Goal: Task Accomplishment & Management: Manage account settings

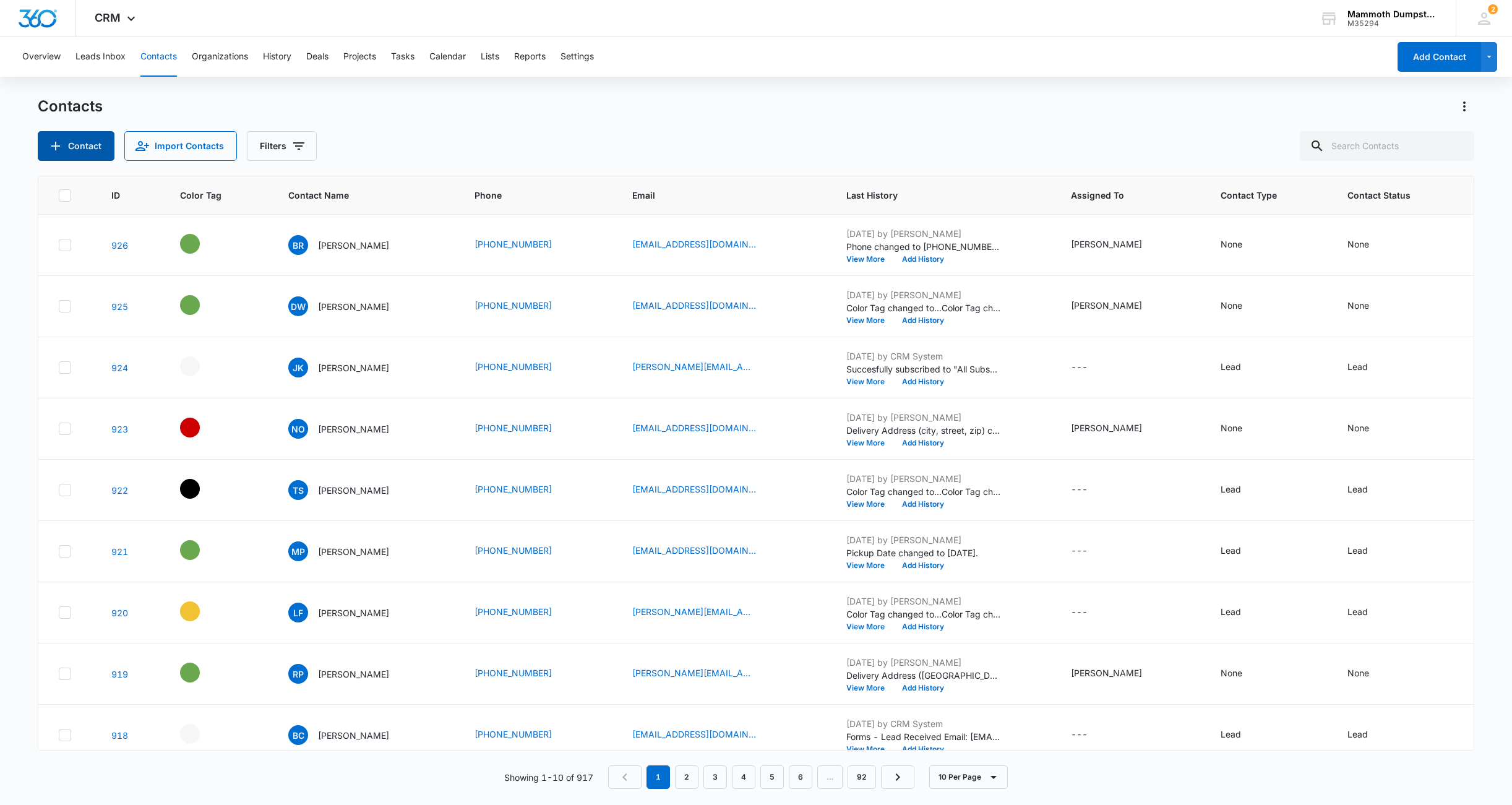
click at [58, 147] on icon "Add Contact" at bounding box center [55, 146] width 15 height 15
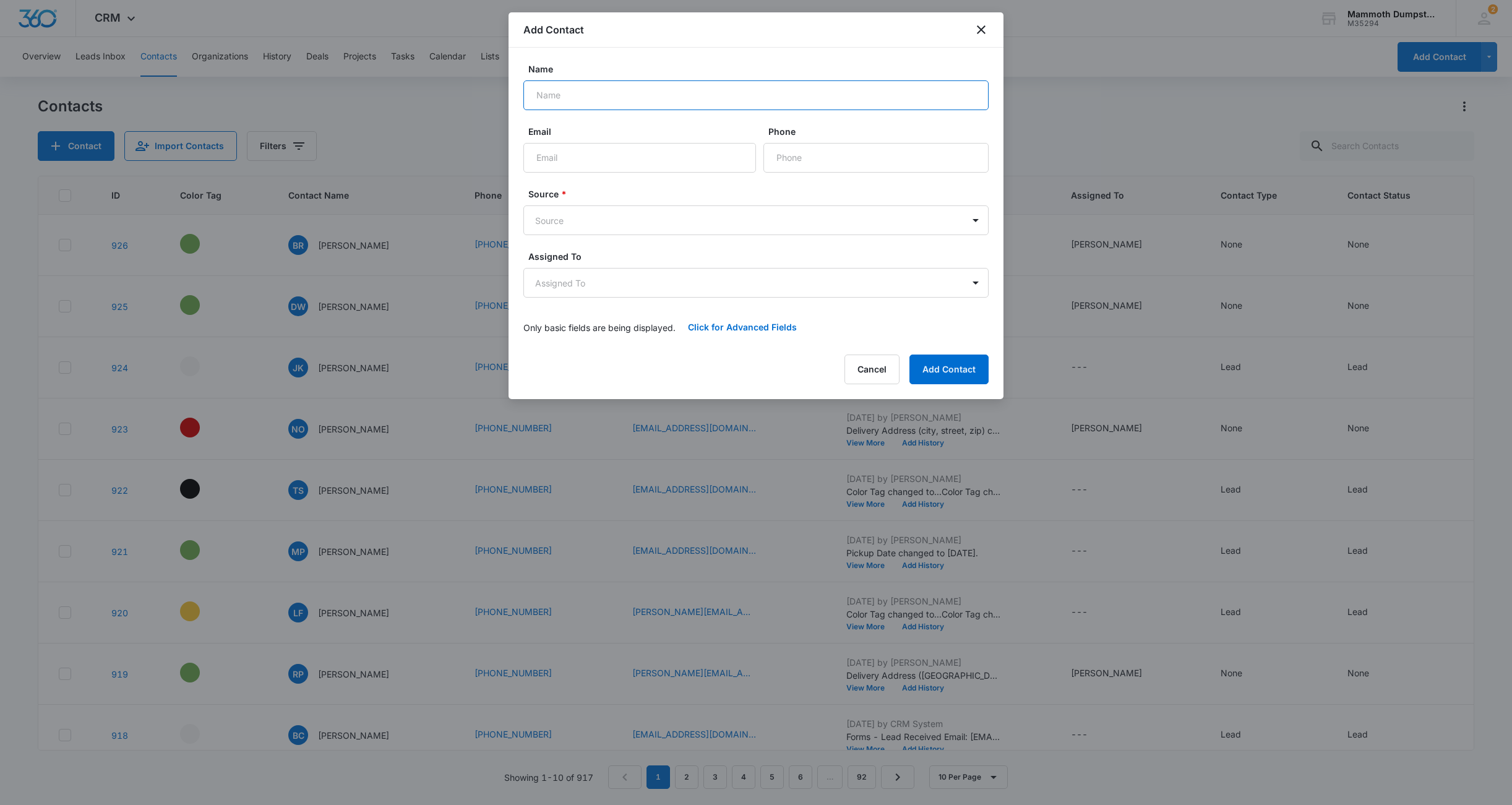
click at [658, 97] on input "Name" at bounding box center [756, 95] width 466 height 30
click at [539, 93] on input "[PERSON_NAME]" at bounding box center [756, 95] width 466 height 30
click at [559, 92] on input "[PERSON_NAME]" at bounding box center [756, 95] width 466 height 30
type input "[PERSON_NAME]"
click at [617, 154] on input "Email" at bounding box center [639, 158] width 233 height 30
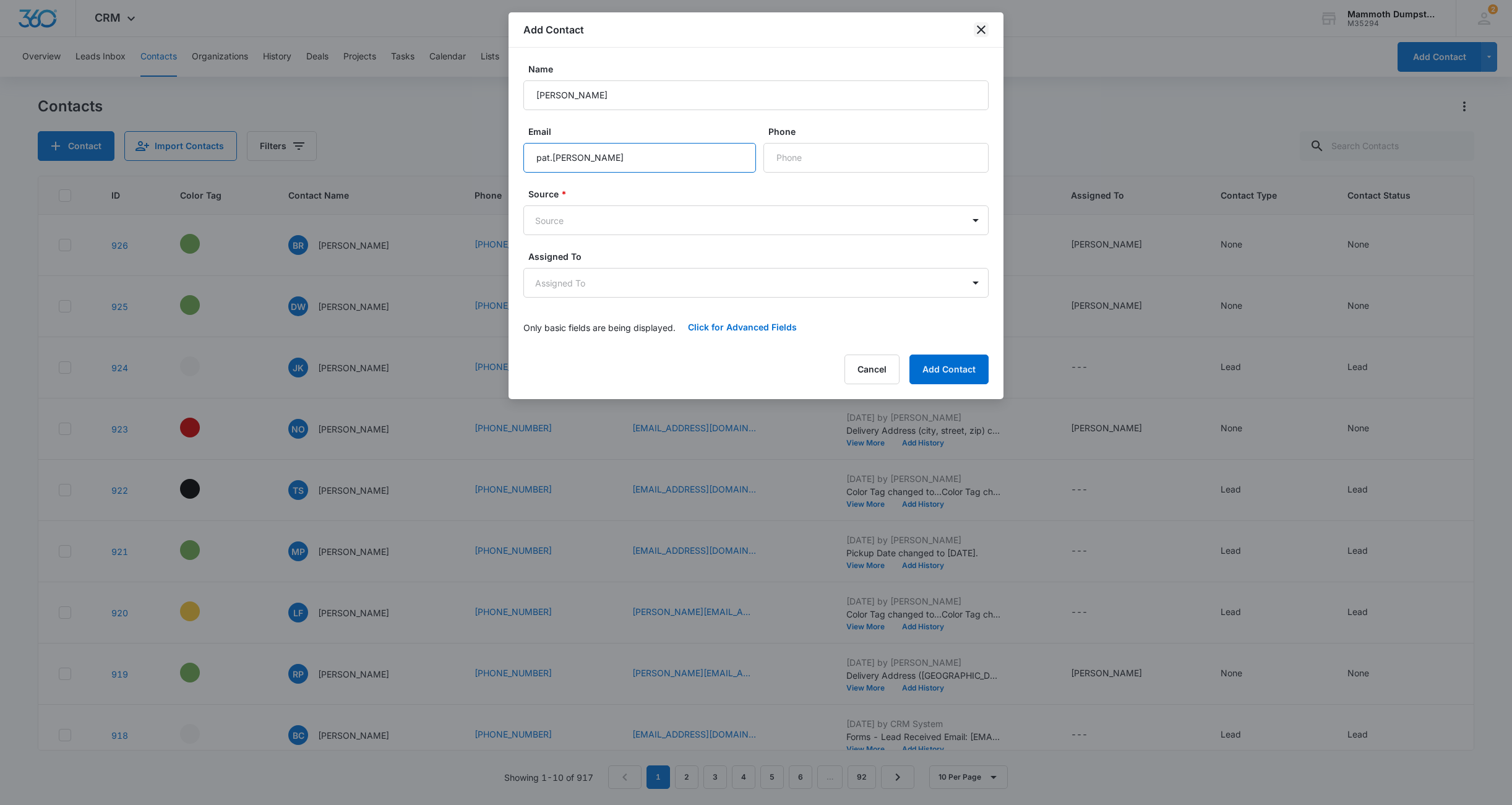
type input "pat.[PERSON_NAME]"
click at [984, 30] on icon "close" at bounding box center [981, 30] width 15 height 15
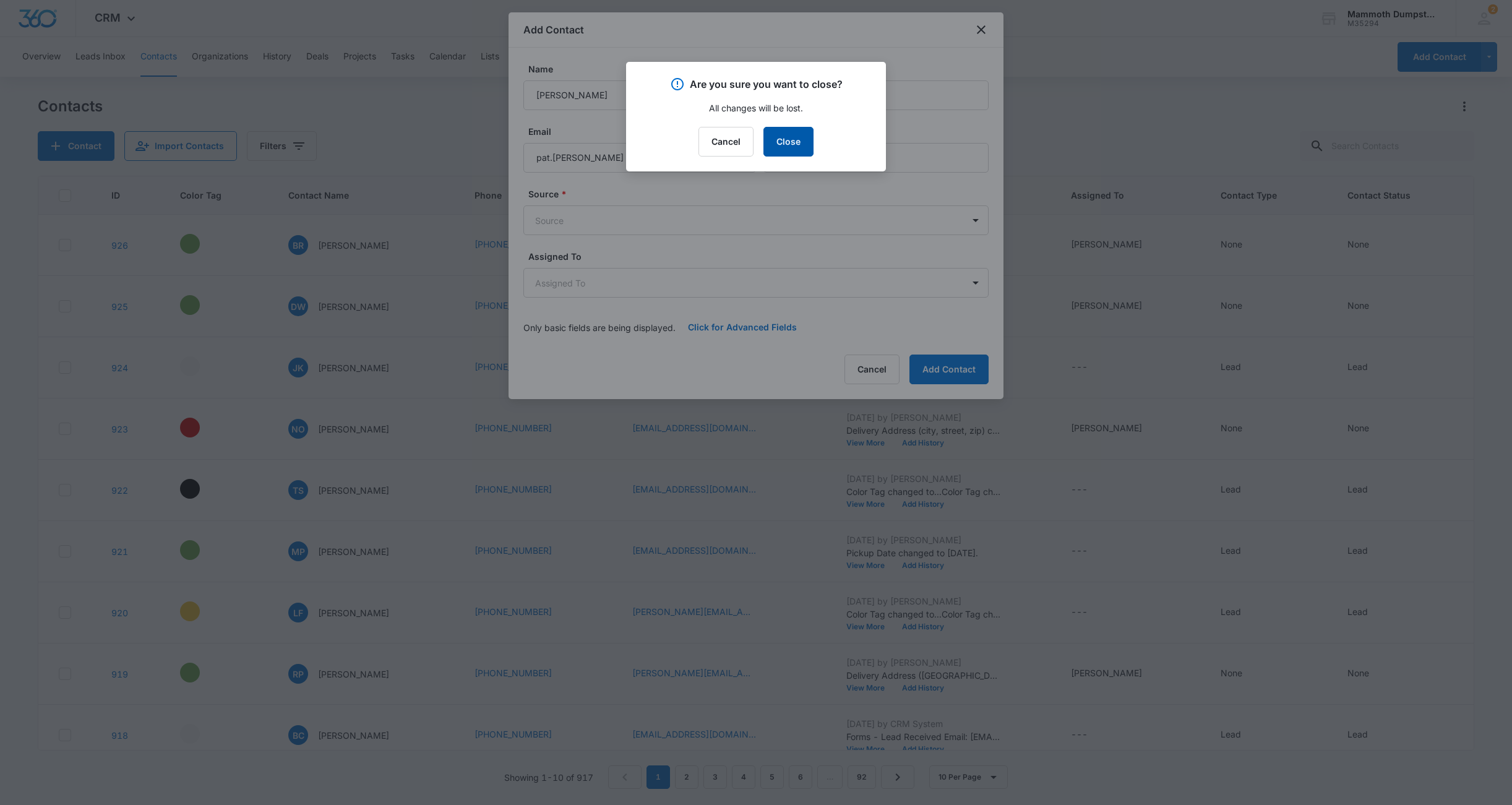
click at [775, 140] on button "Close" at bounding box center [789, 142] width 50 height 30
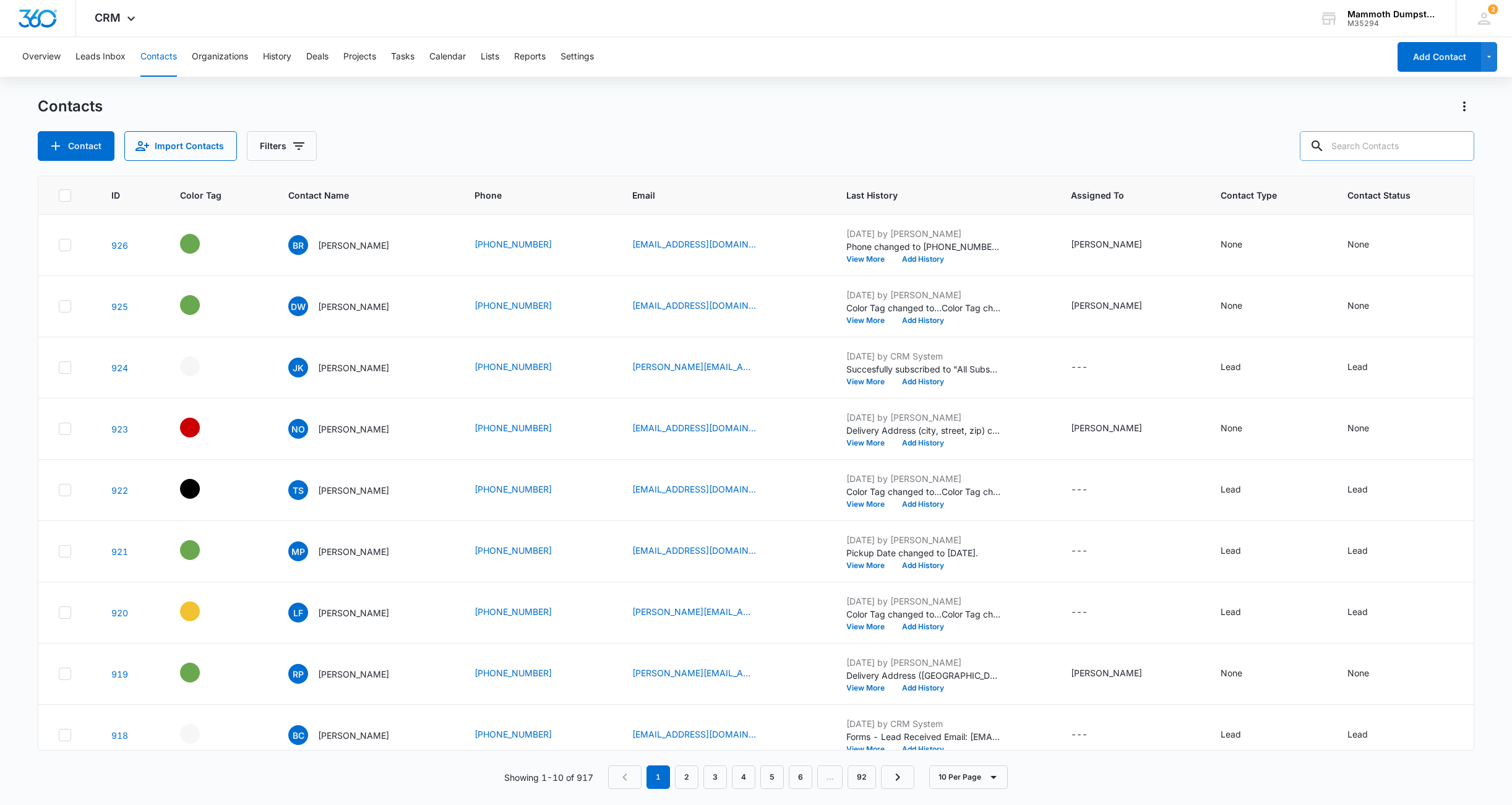
click at [1359, 141] on input "text" at bounding box center [1387, 146] width 174 height 30
type input "[PERSON_NAME]"
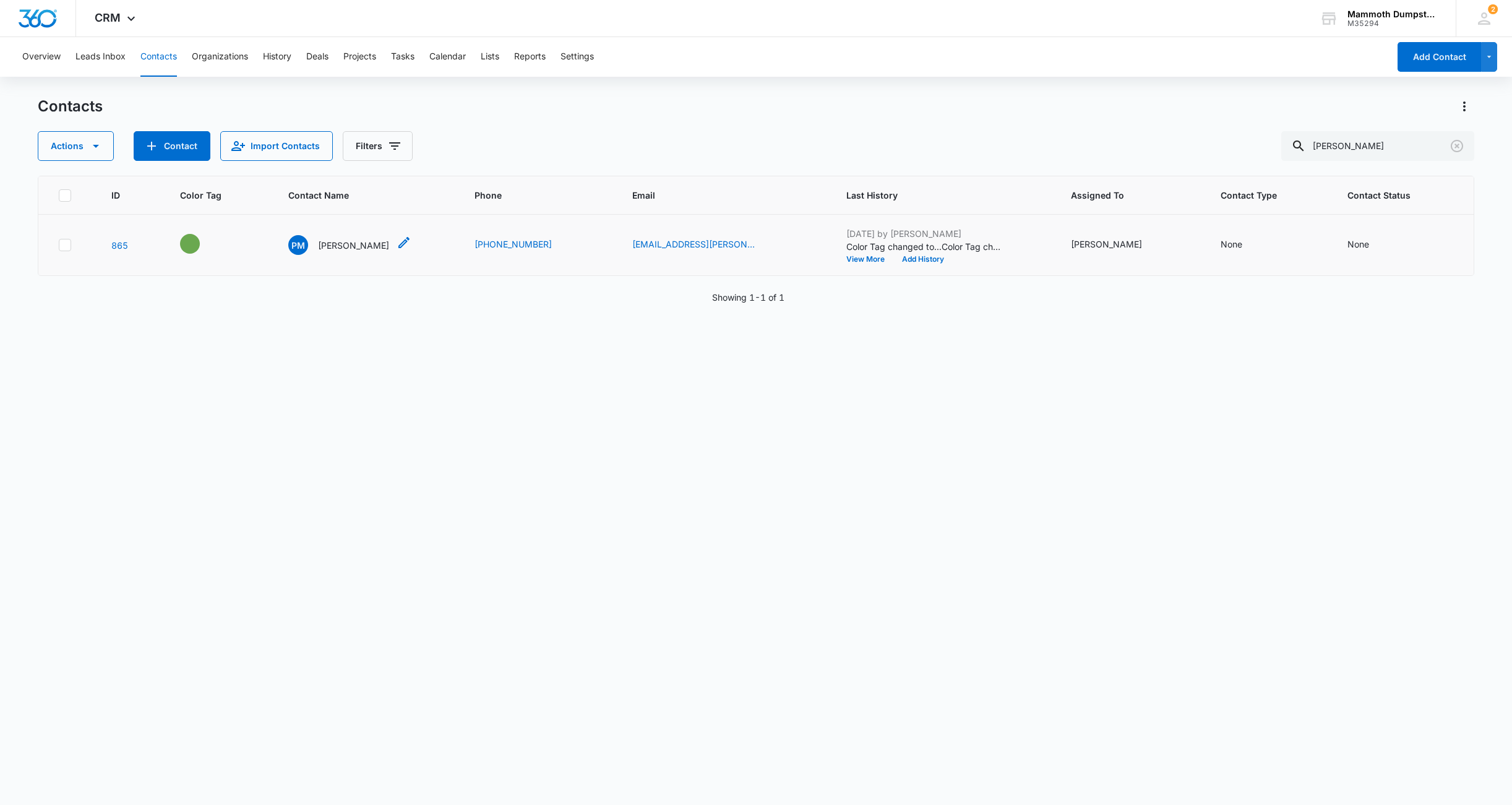
click at [329, 246] on p "[PERSON_NAME]" at bounding box center [353, 245] width 71 height 13
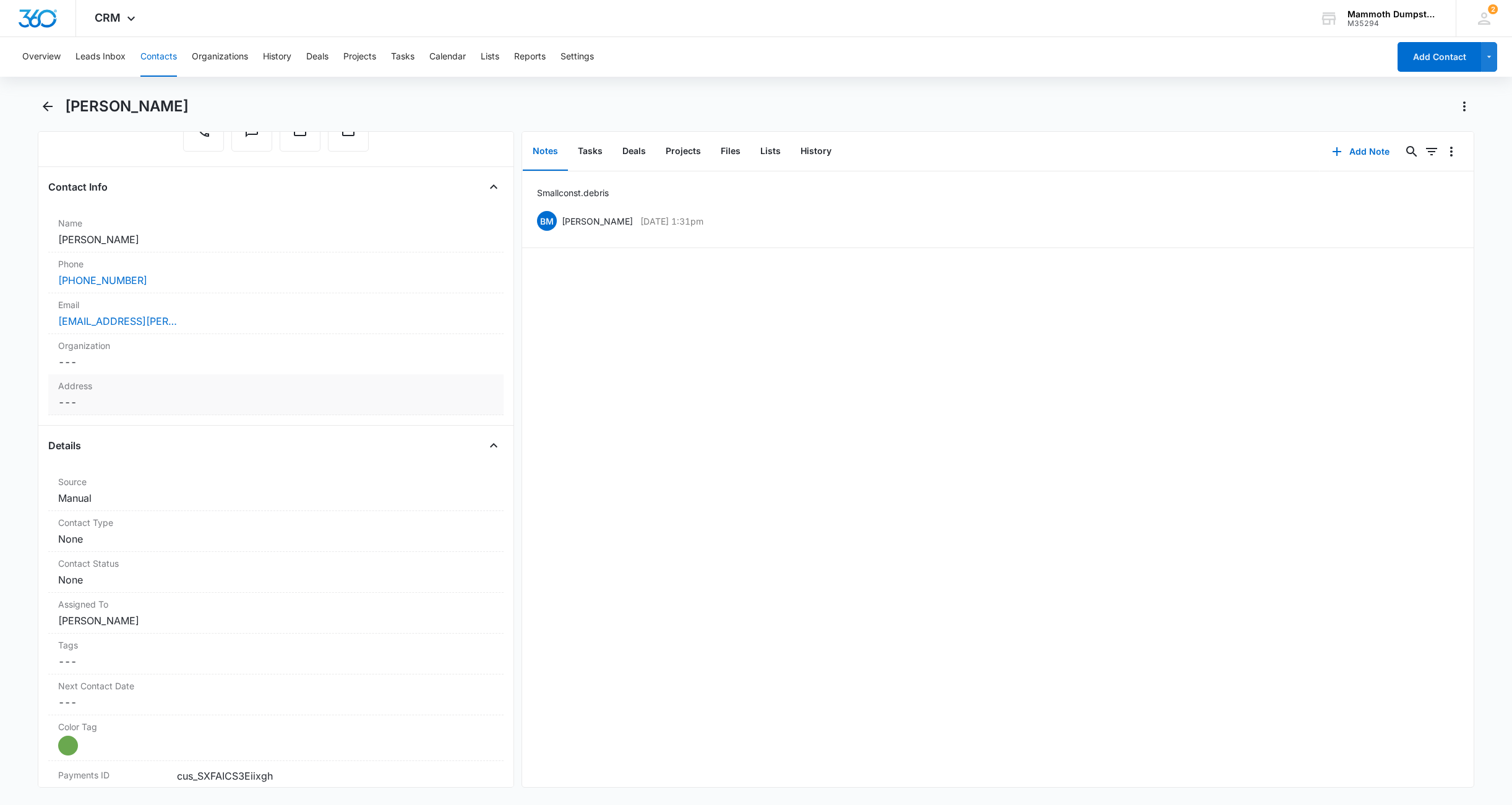
scroll to position [158, 0]
click at [1345, 154] on button "Add Note" at bounding box center [1361, 152] width 83 height 30
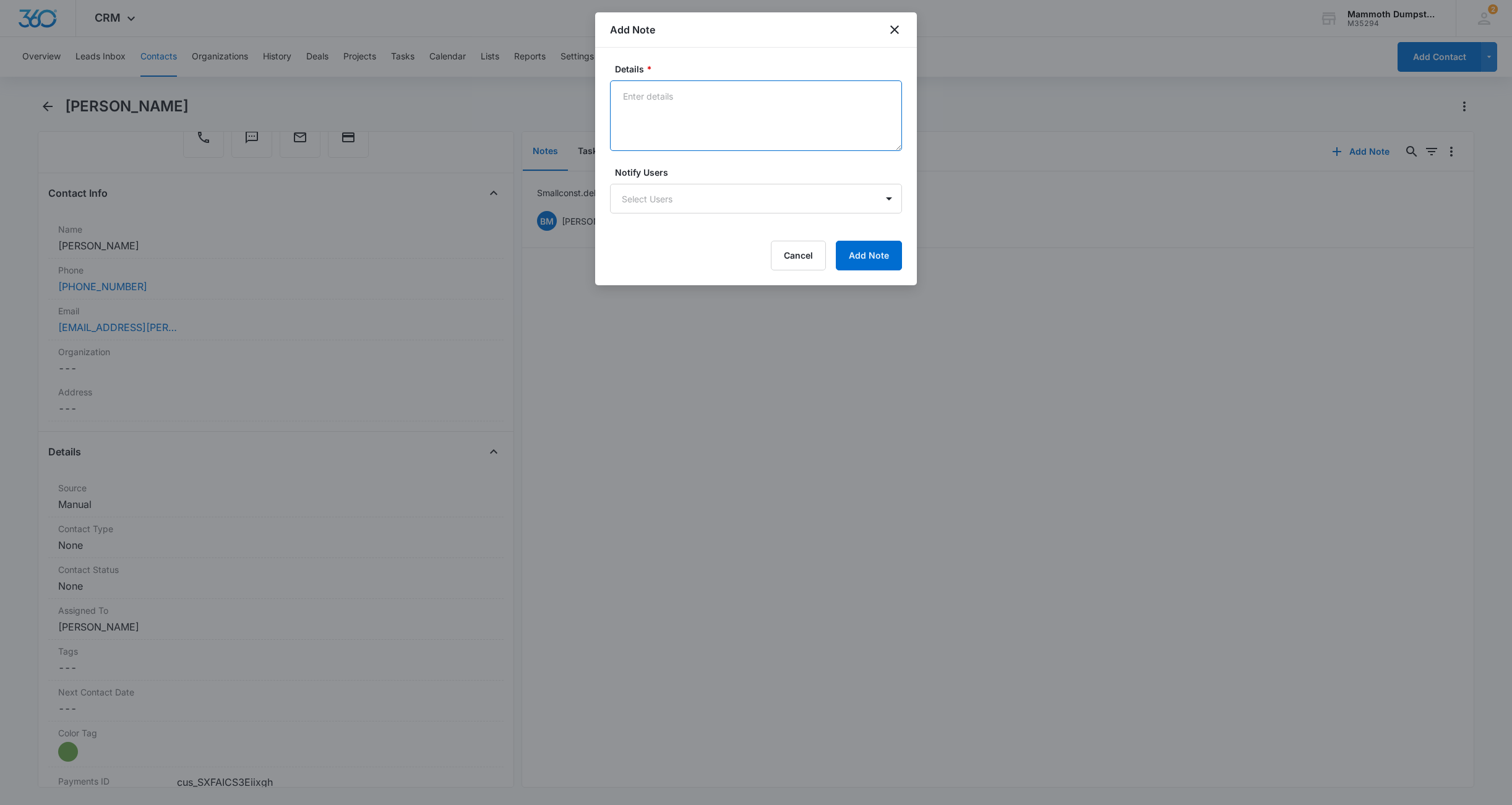
click at [694, 107] on textarea "Details *" at bounding box center [755, 115] width 292 height 71
type textarea "small const. debris"
click at [897, 25] on icon "close" at bounding box center [894, 30] width 15 height 15
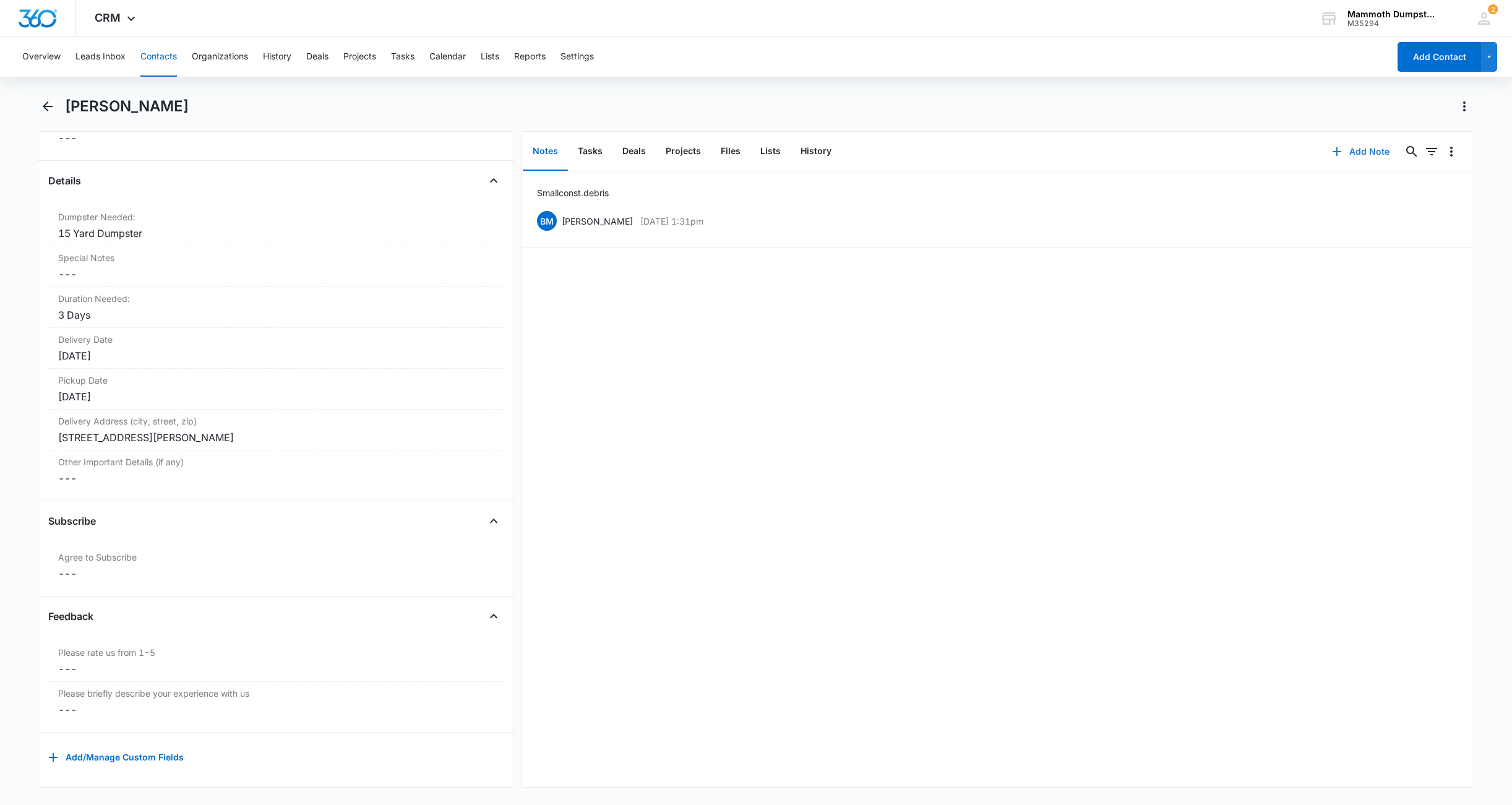
scroll to position [0, 0]
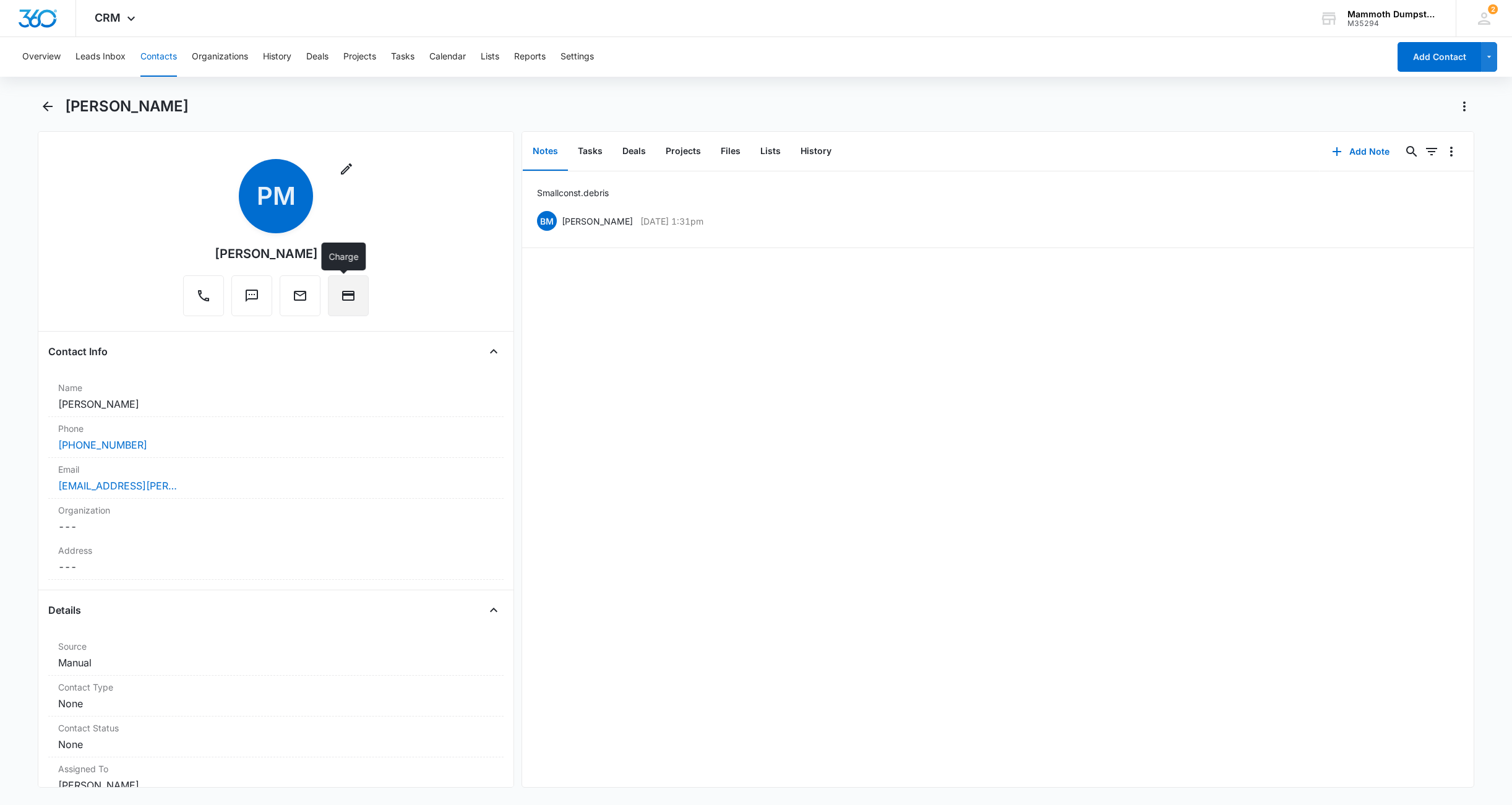
click at [355, 299] on button "Charge" at bounding box center [348, 296] width 40 height 40
click at [41, 100] on icon "Back" at bounding box center [47, 106] width 15 height 15
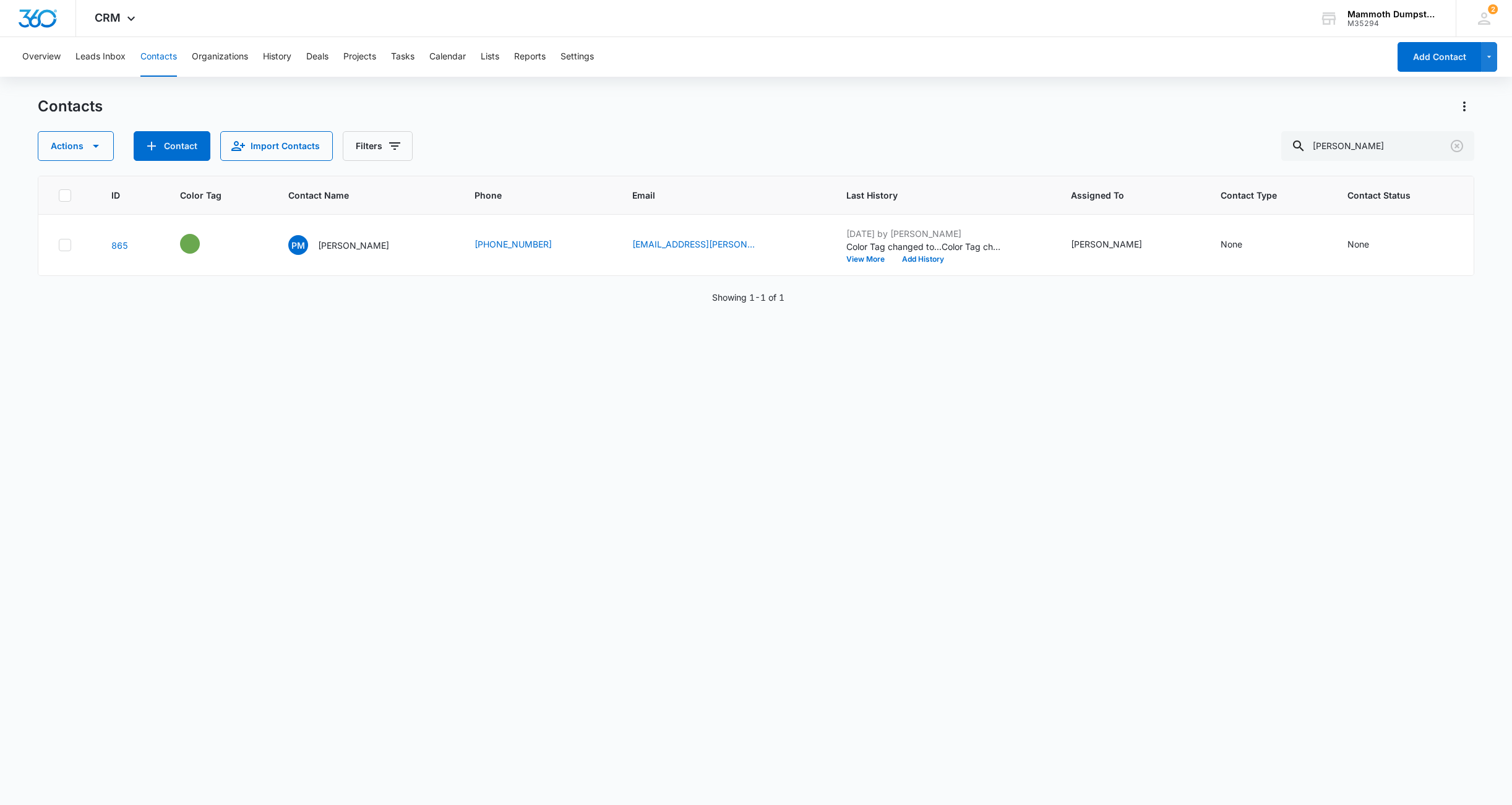
click at [833, 424] on div "ID Color Tag Contact Name Phone Email Last History Assigned To Contact Type Con…" at bounding box center [755, 482] width 1436 height 613
click at [758, 386] on div "ID Color Tag Contact Name Phone Email Last History Assigned To Contact Type Con…" at bounding box center [755, 482] width 1436 height 613
click at [1457, 143] on icon "Clear" at bounding box center [1457, 146] width 15 height 15
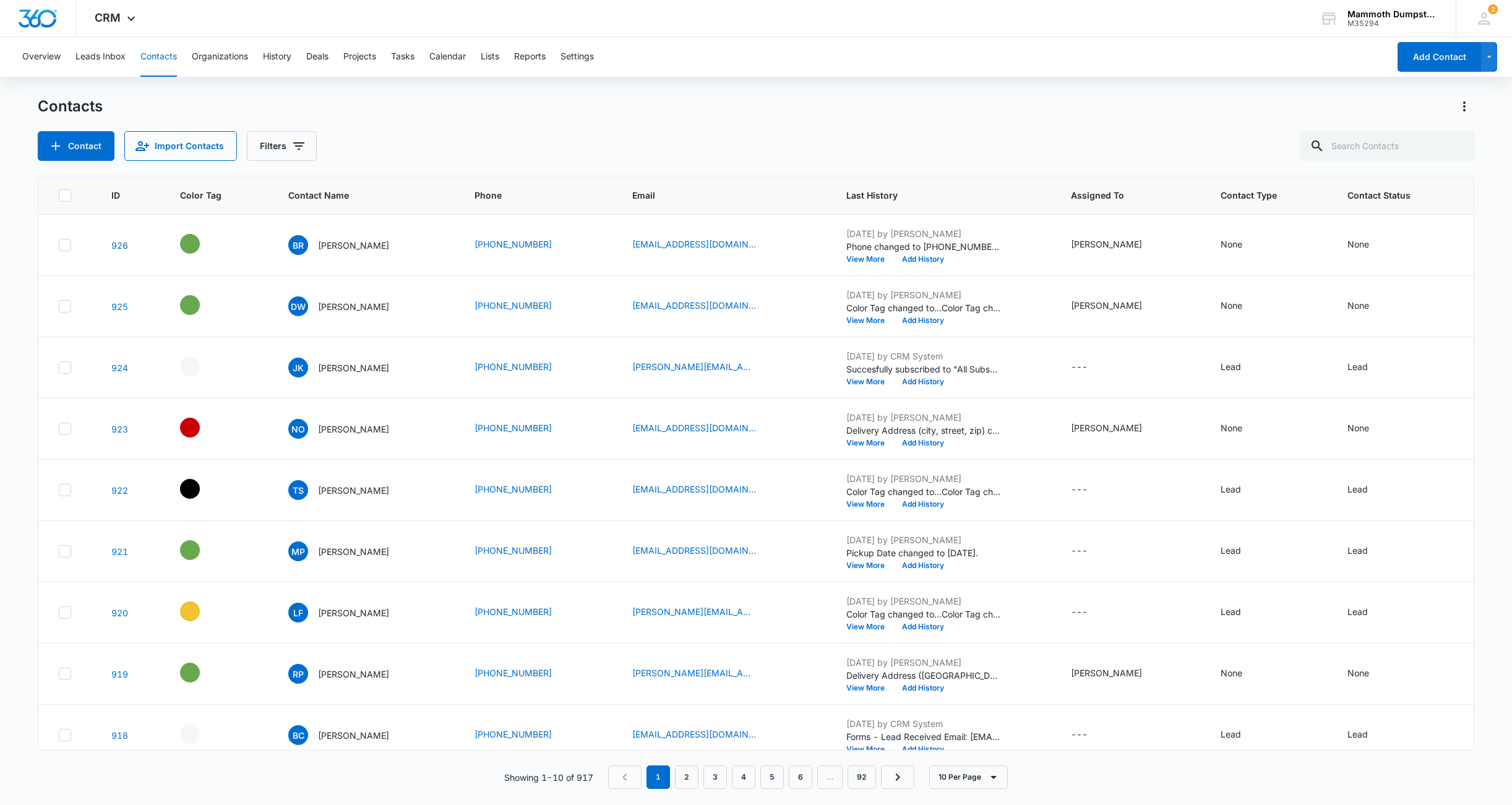
click at [776, 119] on div "Contacts Contact Import Contacts Filters" at bounding box center [755, 128] width 1436 height 65
click at [737, 114] on div "Contacts" at bounding box center [755, 106] width 1436 height 19
